Goal: Check status: Check status

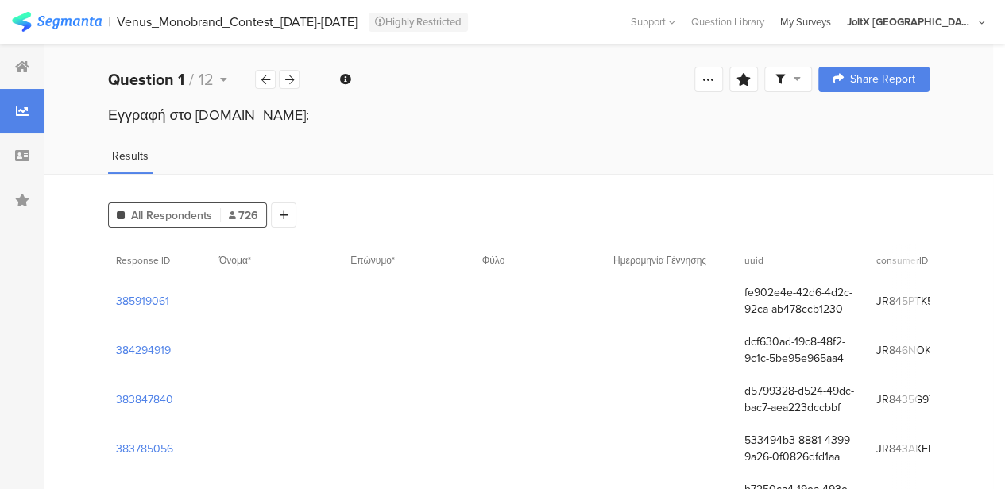
click at [839, 25] on div "My Surveys" at bounding box center [805, 21] width 67 height 15
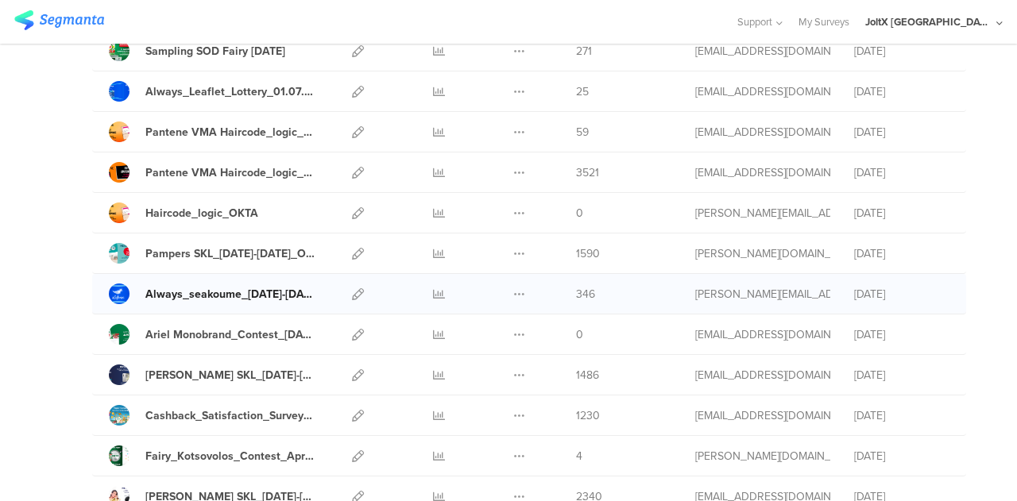
scroll to position [417, 0]
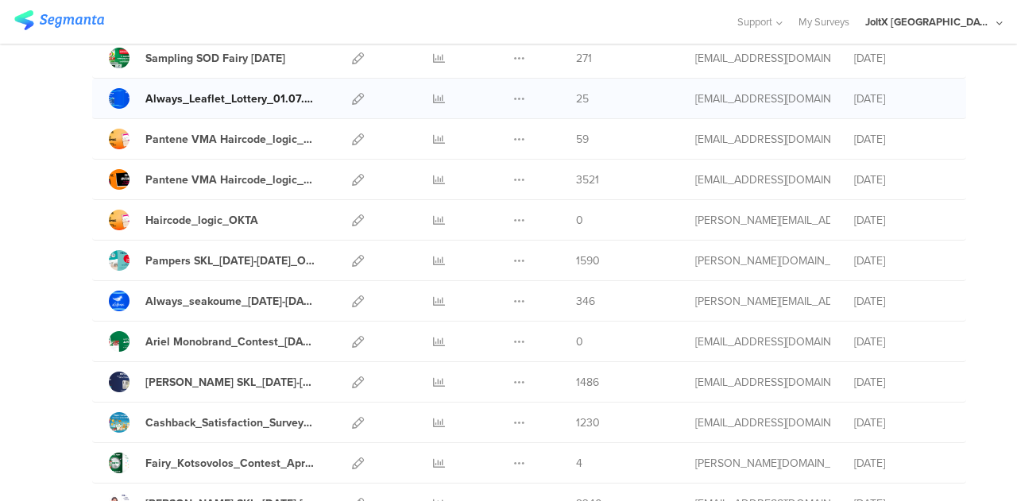
click at [254, 98] on div "Always_Leaflet_Lottery_01.07.2025-31.12.2025-Okta" at bounding box center [231, 99] width 172 height 17
click at [433, 95] on icon at bounding box center [439, 99] width 12 height 12
